Goal: Transaction & Acquisition: Purchase product/service

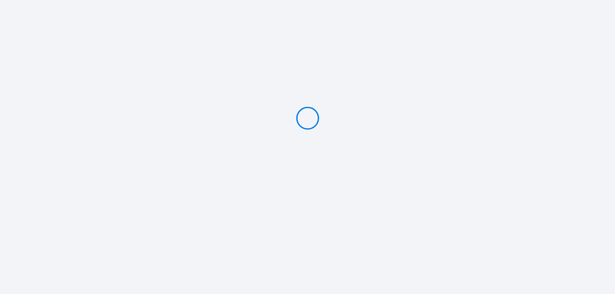
type input "Caution 1500 €"
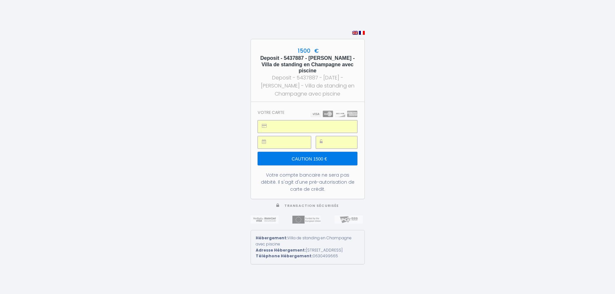
click at [302, 152] on input "Caution 1500 €" at bounding box center [307, 159] width 99 height 14
click at [311, 155] on input "Caution 1500 €" at bounding box center [307, 159] width 99 height 14
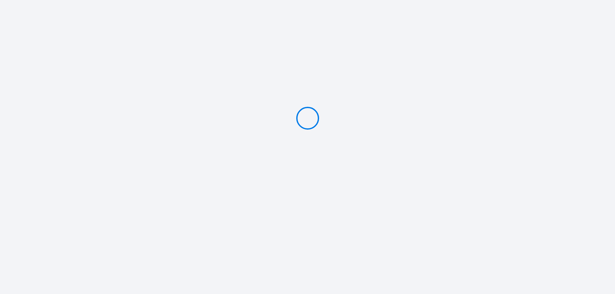
type input "Caution 1500 €"
